Goal: Transaction & Acquisition: Obtain resource

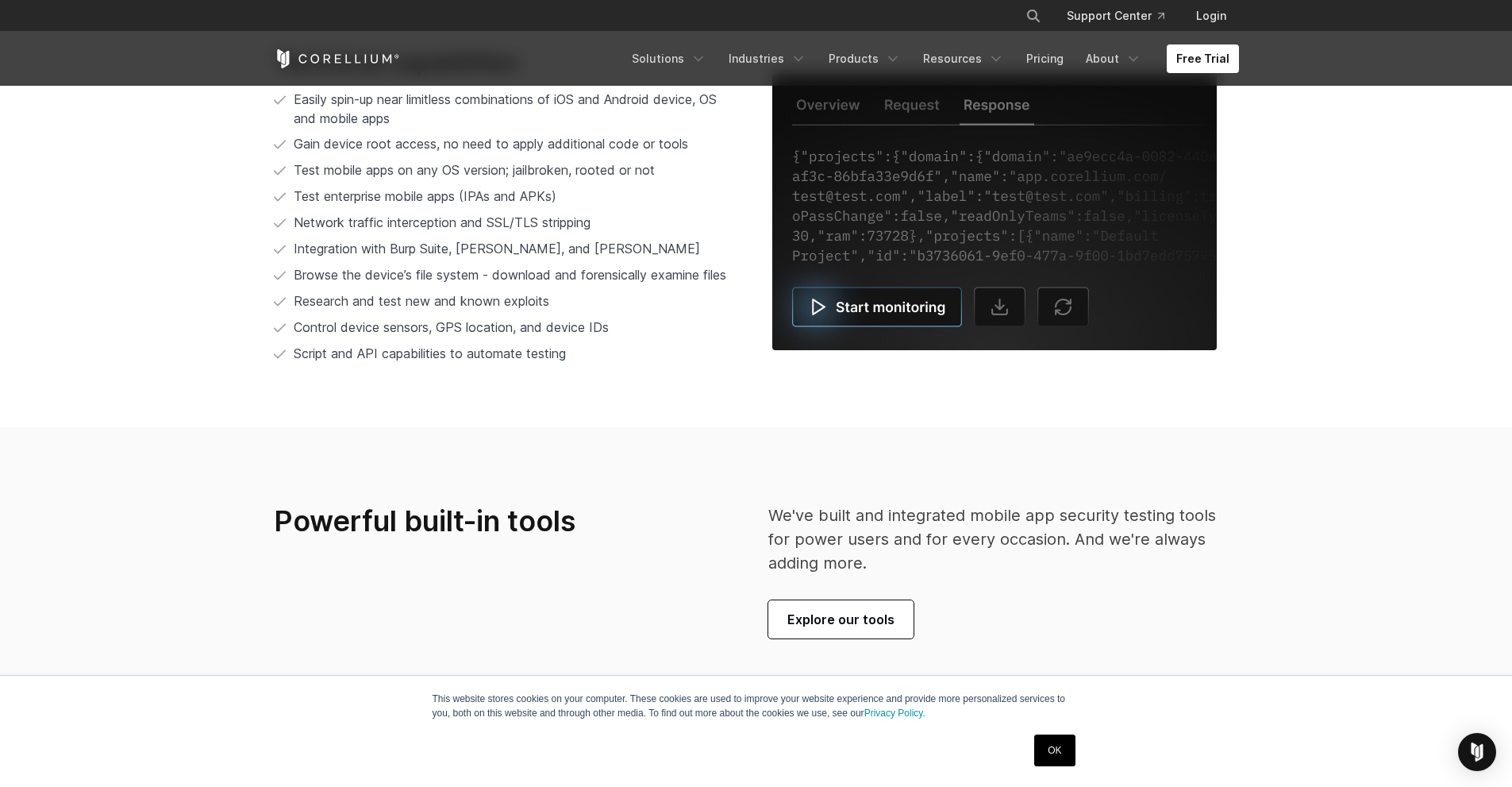
scroll to position [3428, 0]
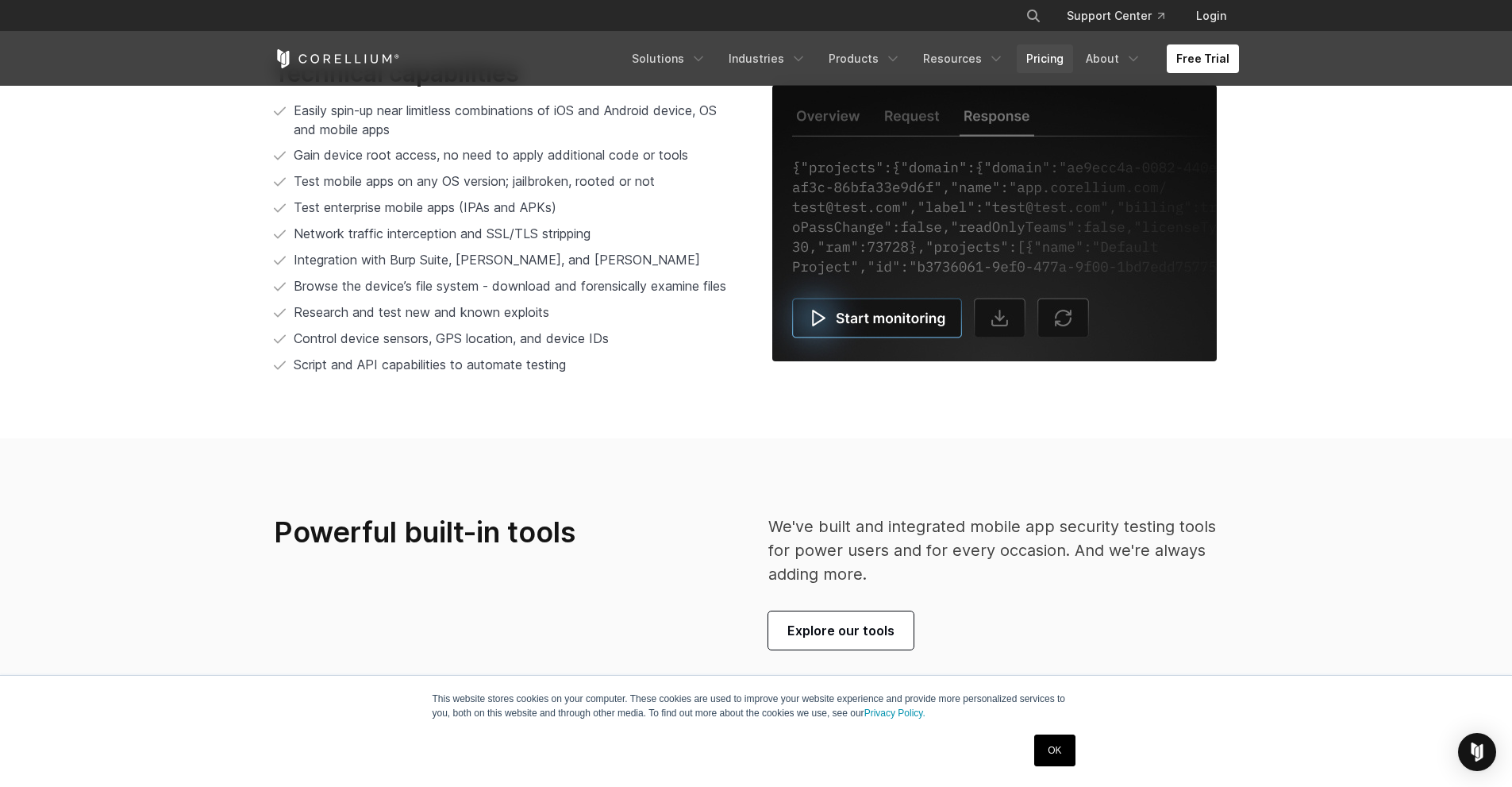
click at [1054, 59] on link "Pricing" at bounding box center [1045, 59] width 56 height 29
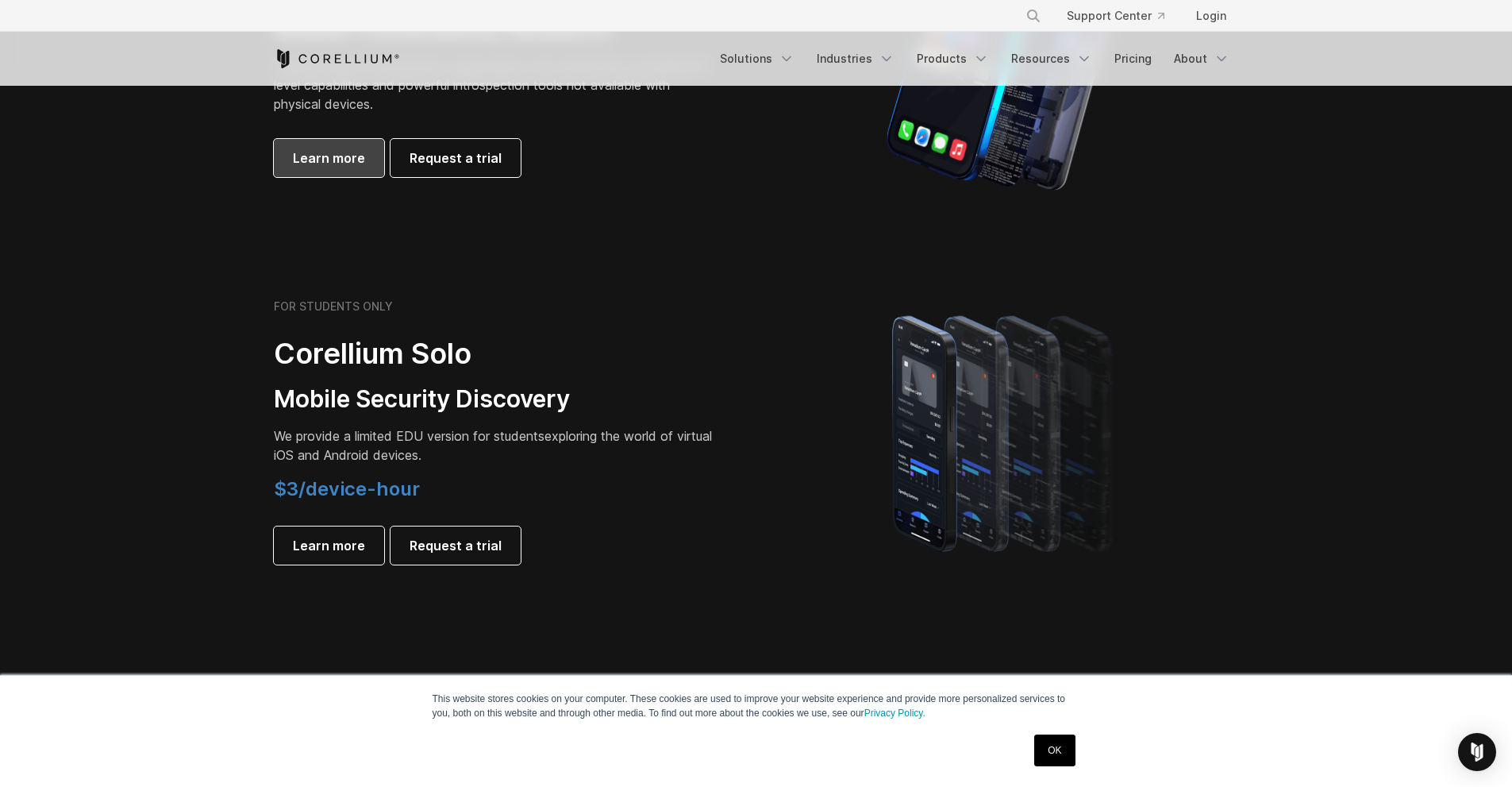
scroll to position [952, 0]
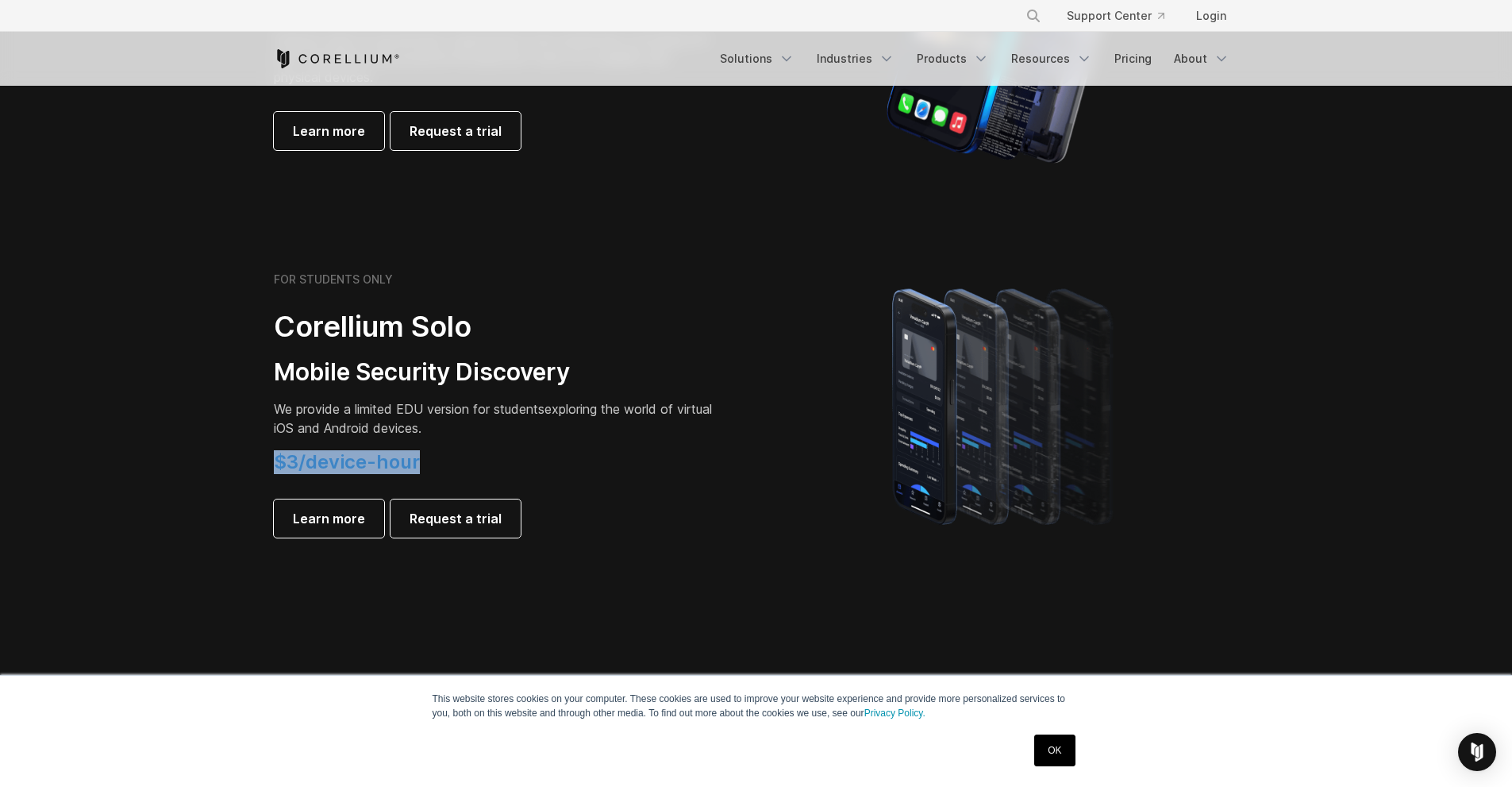
drag, startPoint x: 397, startPoint y: 466, endPoint x: 319, endPoint y: 459, distance: 78.3
click at [274, 467] on h4 "$3/device-hour" at bounding box center [496, 461] width 444 height 24
click at [689, 578] on section "FOR STUDENTS ONLY Corellium Solo Mobile Security Discovery We provide a limited…" at bounding box center [756, 404] width 1512 height 379
click at [439, 517] on span "Request a trial" at bounding box center [456, 519] width 92 height 19
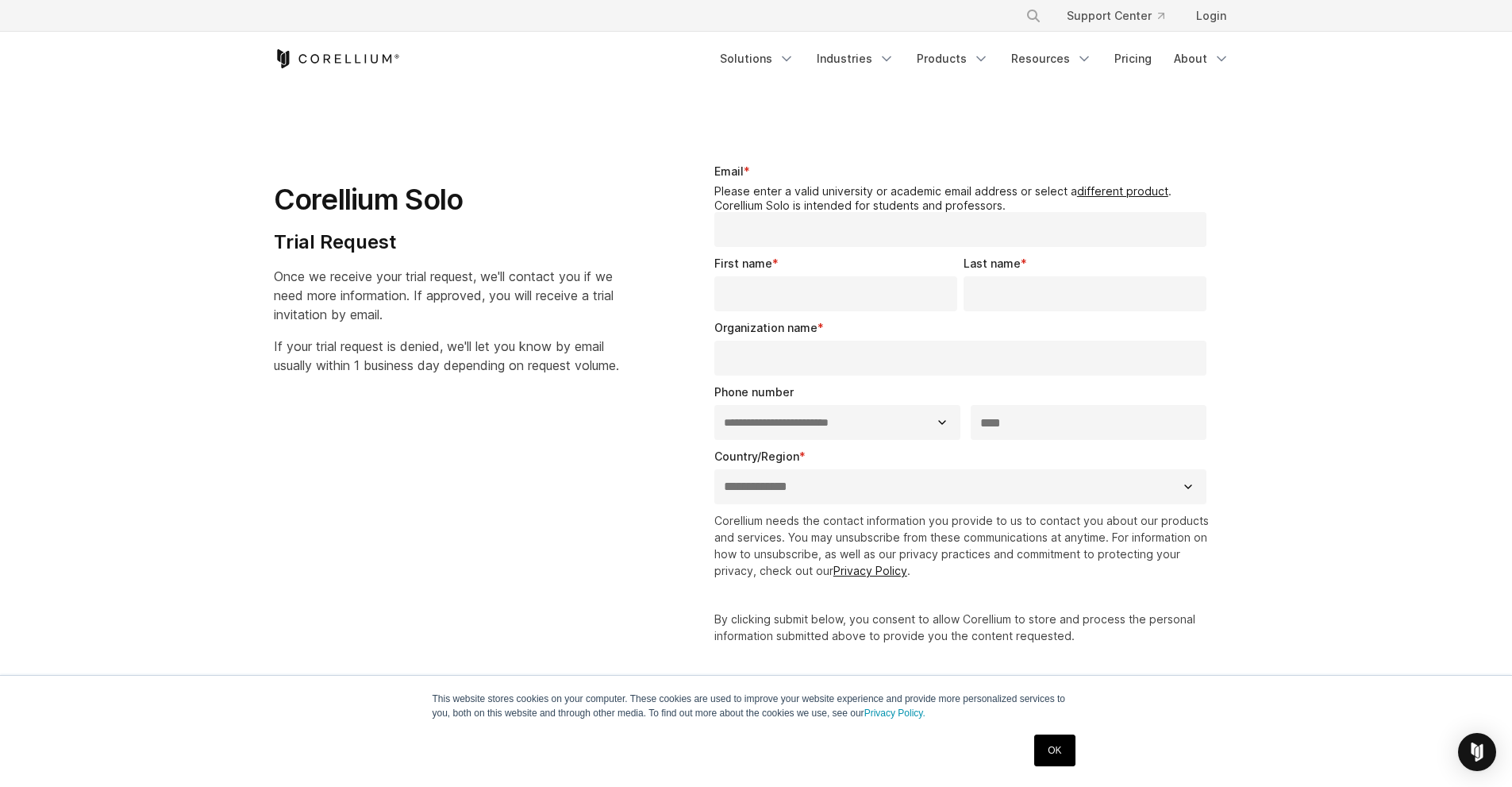
select select "**"
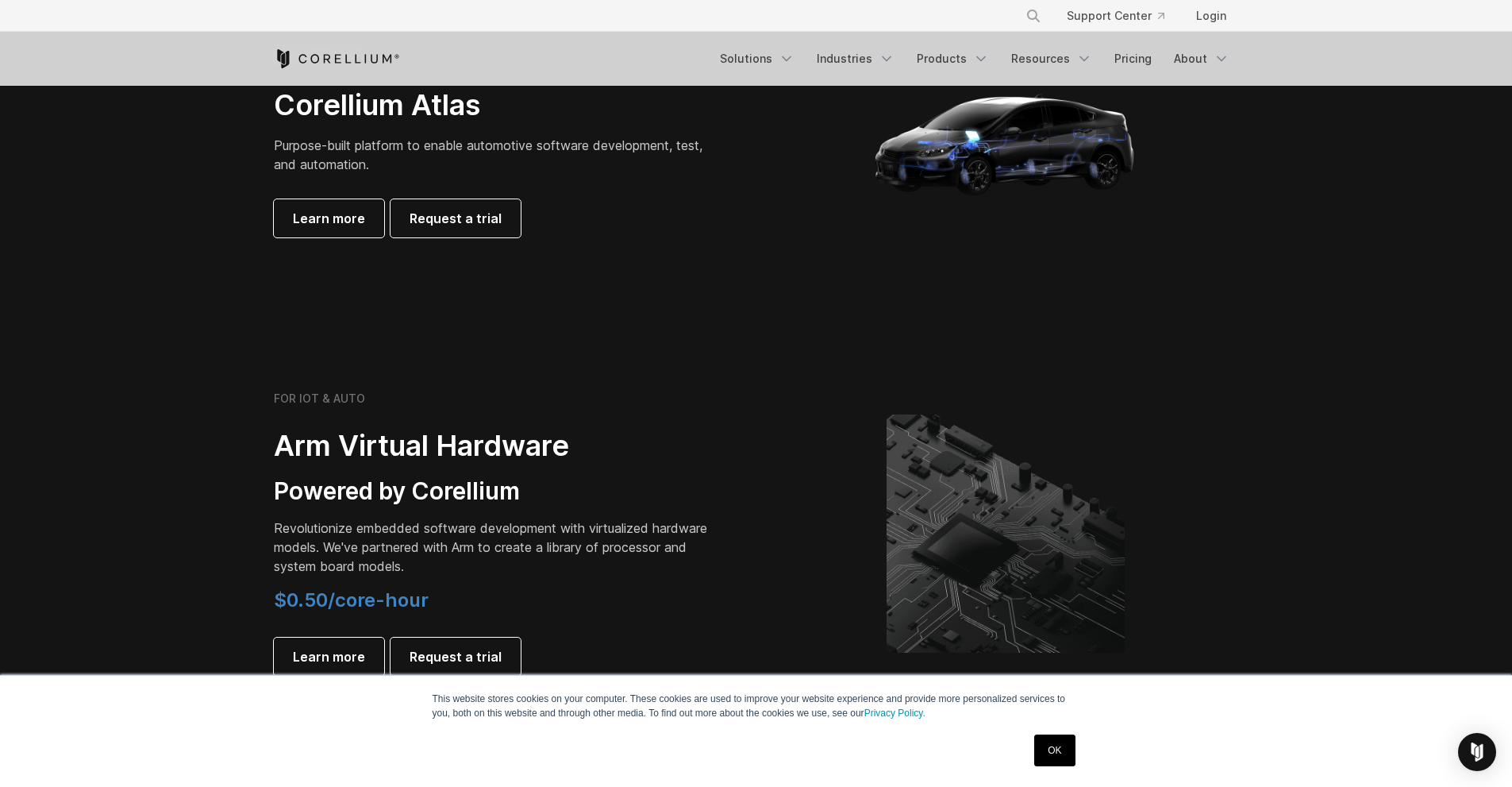
scroll to position [1905, 0]
